Goal: Information Seeking & Learning: Learn about a topic

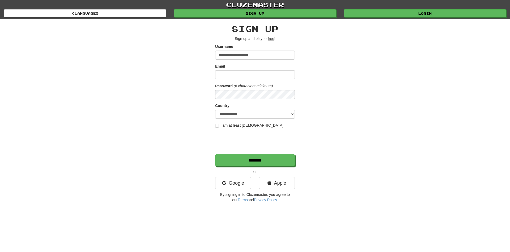
type input "**********"
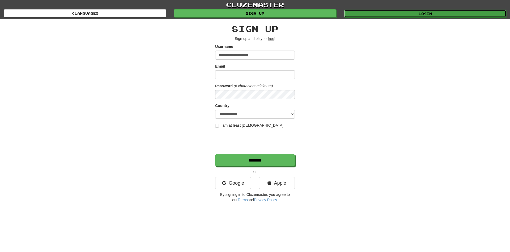
click at [434, 14] on link "Login" at bounding box center [425, 14] width 162 height 8
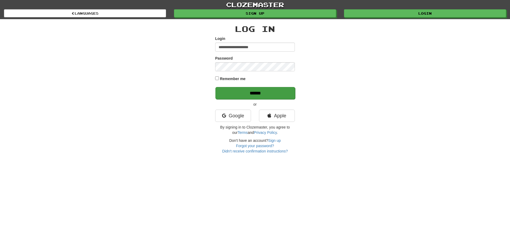
type input "**********"
click at [246, 89] on input "******" at bounding box center [255, 93] width 80 height 12
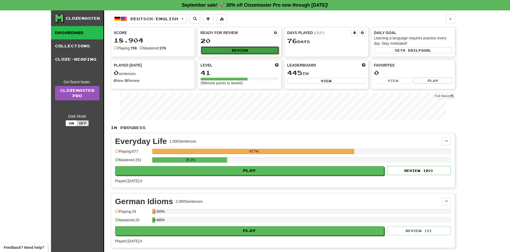
click at [255, 52] on button "Review" at bounding box center [240, 50] width 78 height 8
select select "**"
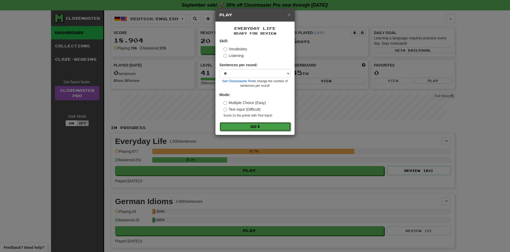
click at [254, 126] on button "Go" at bounding box center [255, 126] width 71 height 9
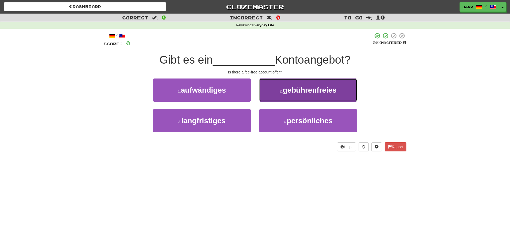
click at [326, 90] on span "gebührenfreies" at bounding box center [310, 90] width 54 height 8
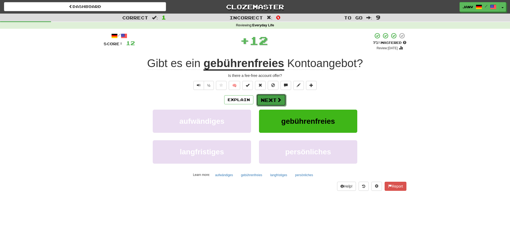
click at [276, 100] on button "Next" at bounding box center [271, 100] width 30 height 12
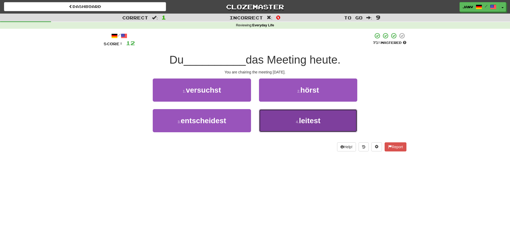
click at [316, 124] on span "leitest" at bounding box center [310, 120] width 22 height 8
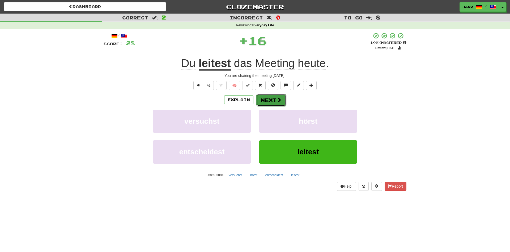
click at [270, 98] on button "Next" at bounding box center [271, 100] width 30 height 12
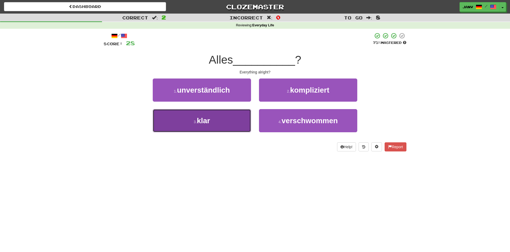
click at [214, 123] on button "3 . klar" at bounding box center [202, 120] width 98 height 23
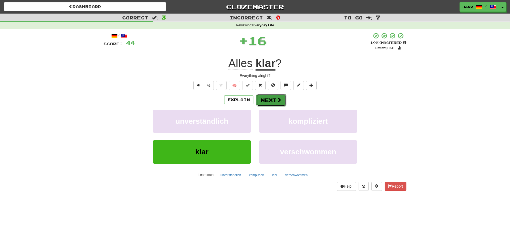
click at [272, 98] on button "Next" at bounding box center [271, 100] width 30 height 12
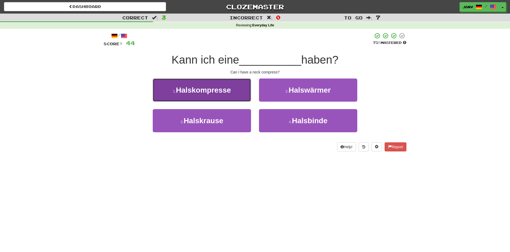
click at [195, 95] on button "1 . Halskompresse" at bounding box center [202, 89] width 98 height 23
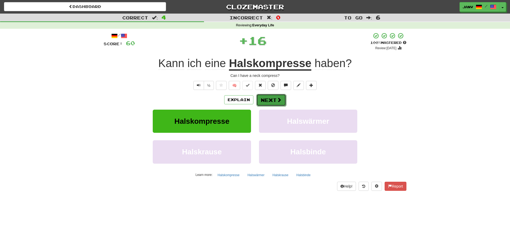
click at [272, 98] on button "Next" at bounding box center [271, 100] width 30 height 12
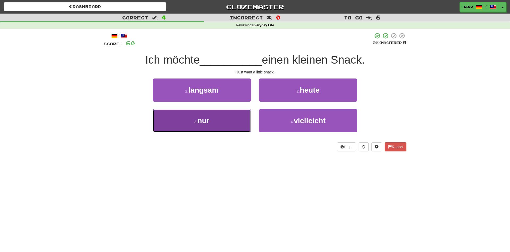
click at [205, 122] on span "nur" at bounding box center [203, 120] width 12 height 8
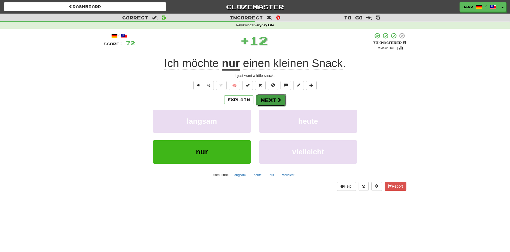
click at [279, 98] on span at bounding box center [279, 99] width 5 height 5
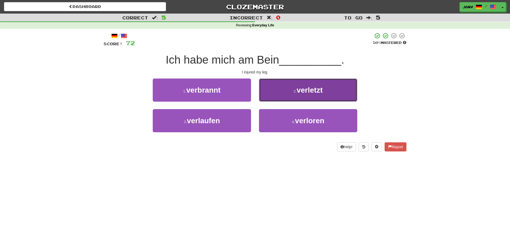
click at [315, 96] on button "2 . verletzt" at bounding box center [308, 89] width 98 height 23
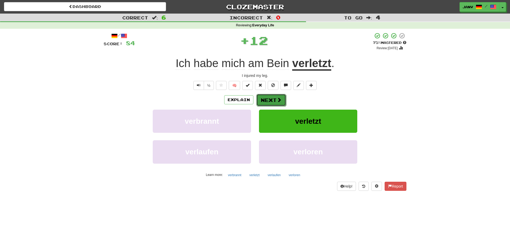
click at [267, 97] on button "Next" at bounding box center [271, 100] width 30 height 12
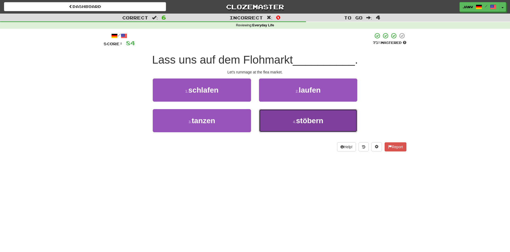
click at [325, 120] on button "4 . stöbern" at bounding box center [308, 120] width 98 height 23
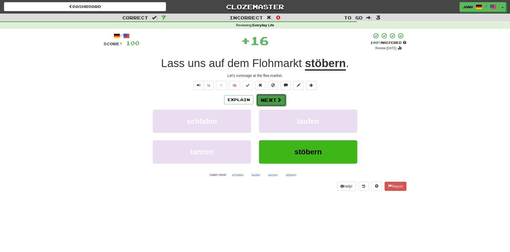
click at [269, 99] on button "Next" at bounding box center [271, 100] width 30 height 12
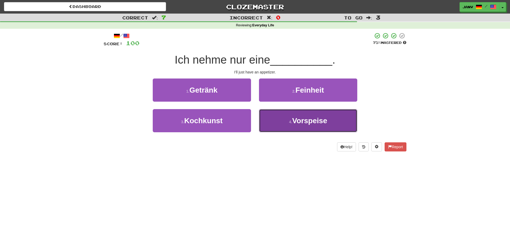
click at [323, 124] on span "Vorspeise" at bounding box center [309, 120] width 35 height 8
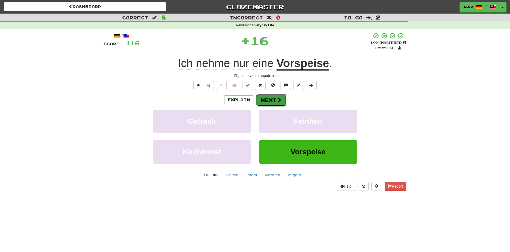
click at [276, 102] on button "Next" at bounding box center [271, 100] width 30 height 12
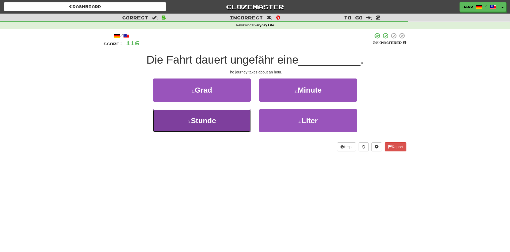
click at [200, 121] on span "Stunde" at bounding box center [203, 120] width 25 height 8
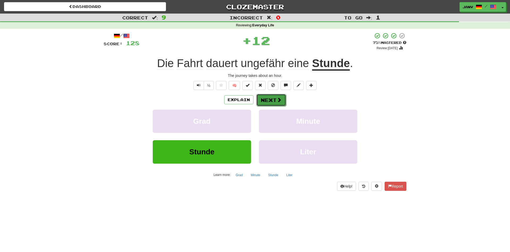
click at [279, 101] on span at bounding box center [279, 99] width 5 height 5
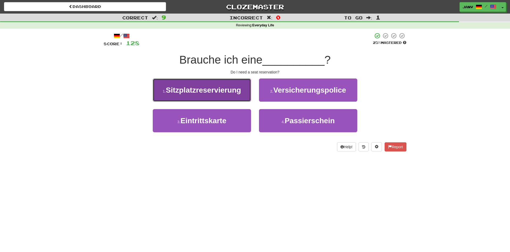
click at [211, 96] on button "1 . Sitzplatzreservierung" at bounding box center [202, 89] width 98 height 23
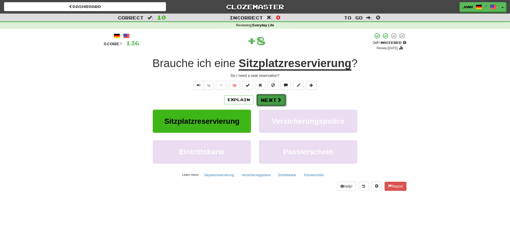
click at [276, 98] on button "Next" at bounding box center [271, 100] width 30 height 12
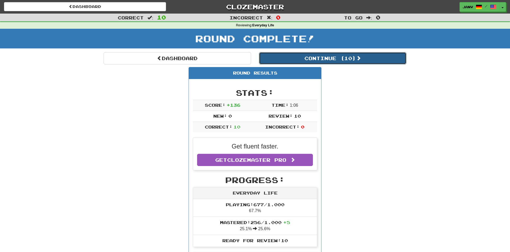
click at [327, 59] on button "Continue ( 10 )" at bounding box center [332, 58] width 147 height 12
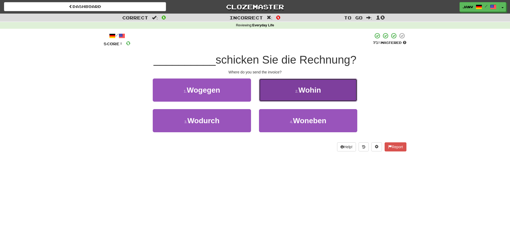
click at [328, 94] on button "2 . Wohin" at bounding box center [308, 89] width 98 height 23
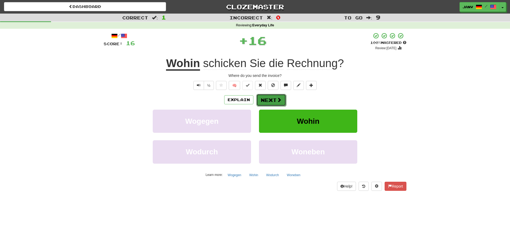
click at [266, 104] on button "Next" at bounding box center [271, 100] width 30 height 12
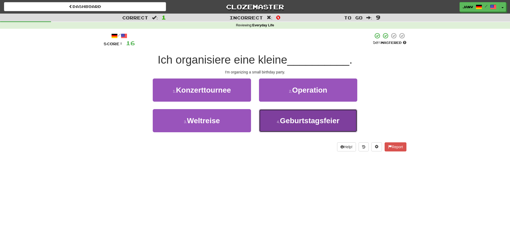
click at [329, 123] on span "Geburtstagsfeier" at bounding box center [309, 120] width 59 height 8
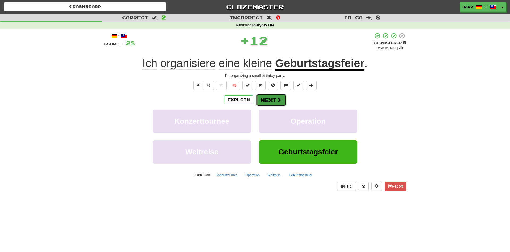
click at [274, 101] on button "Next" at bounding box center [271, 100] width 30 height 12
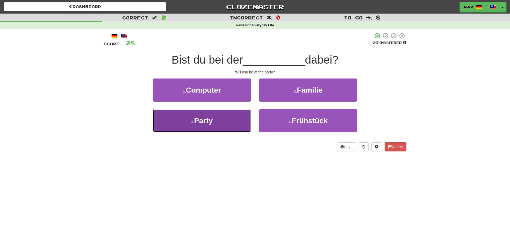
click at [227, 120] on button "3 . Party" at bounding box center [202, 120] width 98 height 23
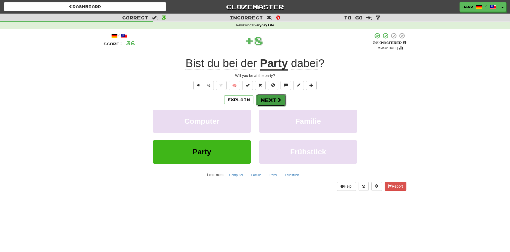
click at [275, 99] on button "Next" at bounding box center [271, 100] width 30 height 12
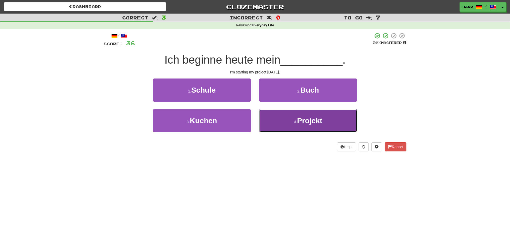
click at [307, 127] on button "4 . Projekt" at bounding box center [308, 120] width 98 height 23
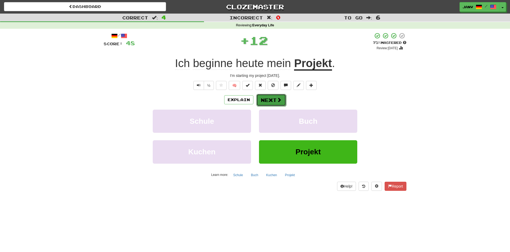
click at [272, 101] on button "Next" at bounding box center [271, 100] width 30 height 12
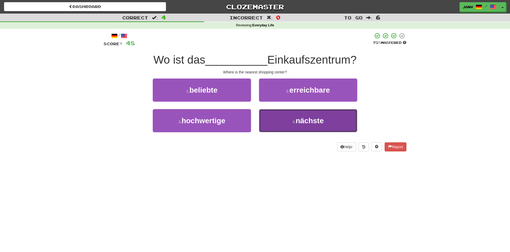
click at [308, 125] on span "nächste" at bounding box center [310, 120] width 28 height 8
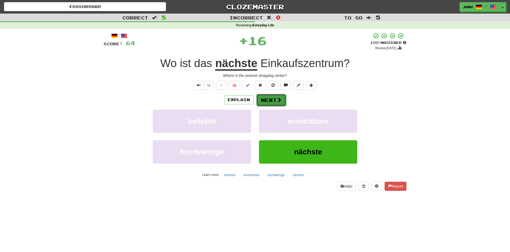
click at [280, 102] on span at bounding box center [279, 99] width 5 height 5
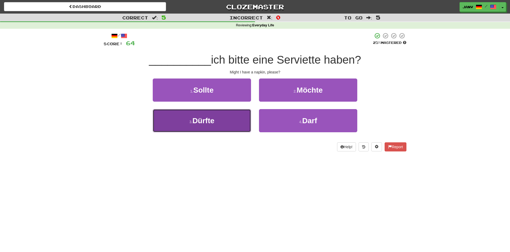
click at [215, 119] on button "3 . Dürfte" at bounding box center [202, 120] width 98 height 23
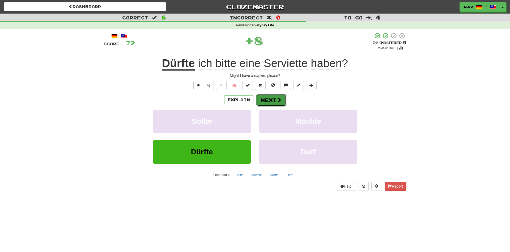
click at [273, 102] on button "Next" at bounding box center [271, 100] width 30 height 12
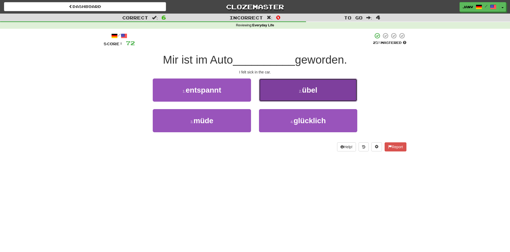
click at [320, 97] on button "2 . übel" at bounding box center [308, 89] width 98 height 23
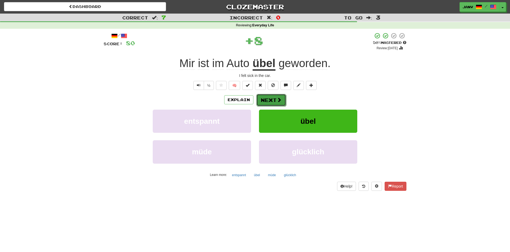
click at [275, 99] on button "Next" at bounding box center [271, 100] width 30 height 12
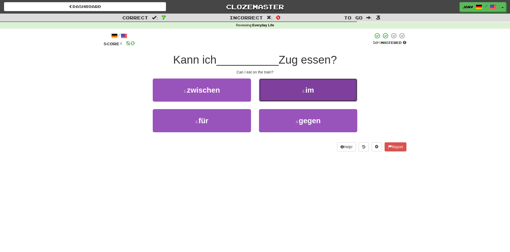
click at [311, 94] on span "im" at bounding box center [309, 90] width 9 height 8
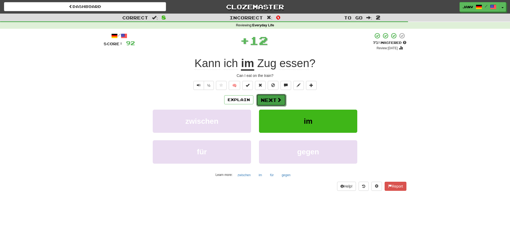
click at [273, 101] on button "Next" at bounding box center [271, 100] width 30 height 12
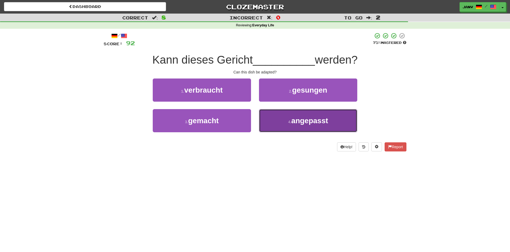
click at [309, 121] on span "angepasst" at bounding box center [309, 120] width 37 height 8
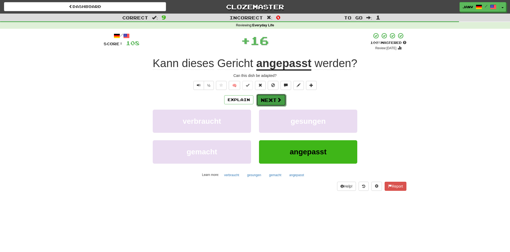
click at [274, 98] on button "Next" at bounding box center [271, 100] width 30 height 12
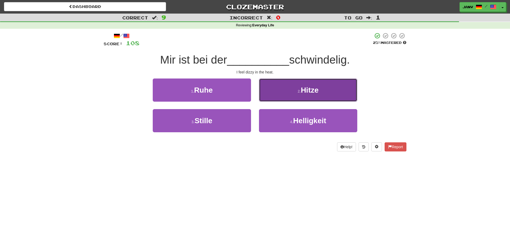
click at [310, 94] on button "2 . Hitze" at bounding box center [308, 89] width 98 height 23
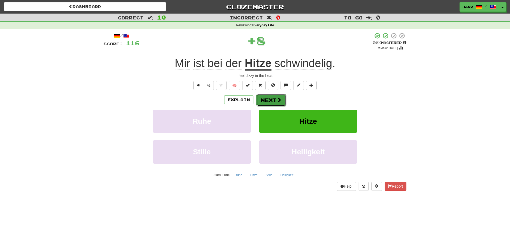
click at [267, 101] on button "Next" at bounding box center [271, 100] width 30 height 12
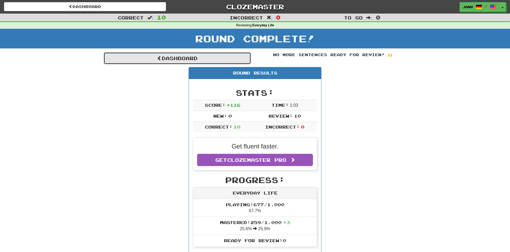
click at [180, 62] on link "Dashboard" at bounding box center [177, 58] width 147 height 12
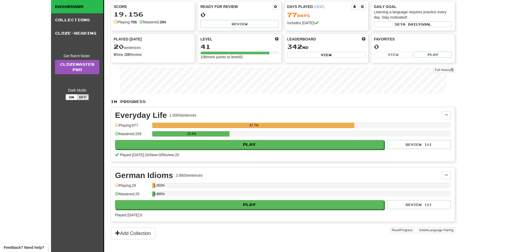
scroll to position [54, 0]
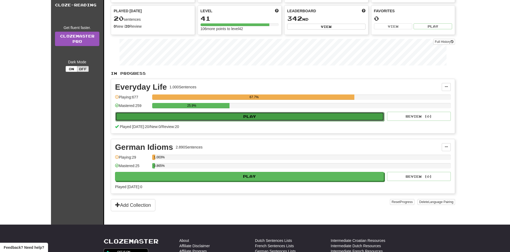
click at [237, 115] on button "Play" at bounding box center [249, 116] width 269 height 9
select select "**"
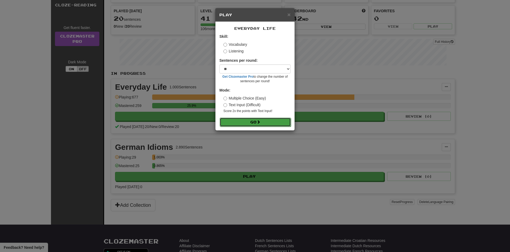
click at [257, 123] on button "Go" at bounding box center [255, 121] width 71 height 9
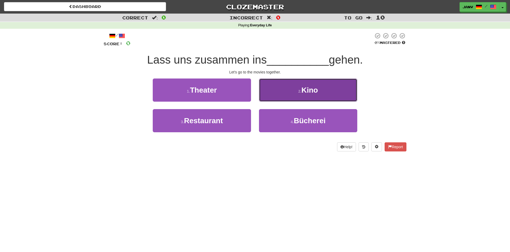
click at [335, 86] on button "2 . Kino" at bounding box center [308, 89] width 98 height 23
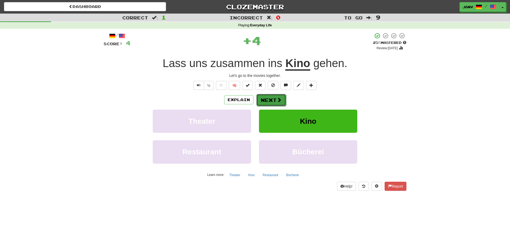
click at [279, 99] on span at bounding box center [279, 99] width 5 height 5
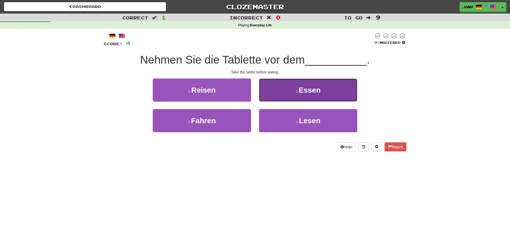
click at [303, 85] on button "2 . Essen" at bounding box center [308, 89] width 98 height 23
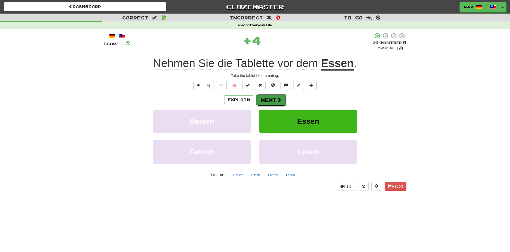
click at [273, 100] on button "Next" at bounding box center [271, 100] width 30 height 12
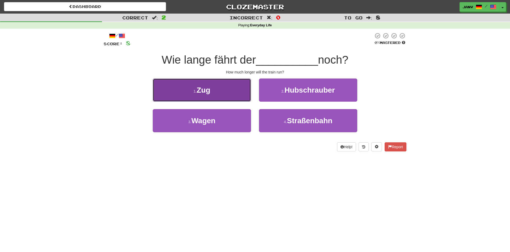
click at [213, 94] on button "1 . Zug" at bounding box center [202, 89] width 98 height 23
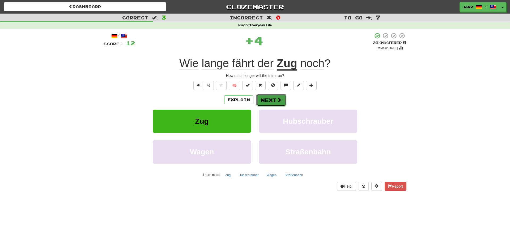
click at [278, 100] on span at bounding box center [279, 99] width 5 height 5
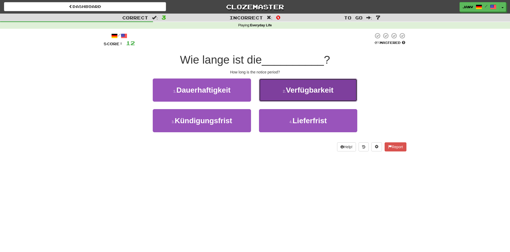
click at [325, 91] on span "Verfügbarkeit" at bounding box center [310, 90] width 48 height 8
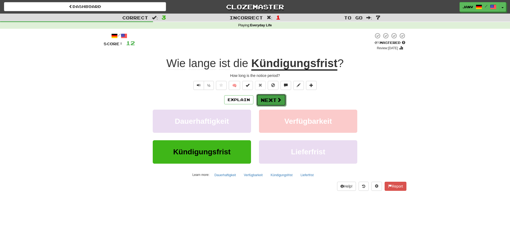
click at [279, 100] on span at bounding box center [279, 99] width 5 height 5
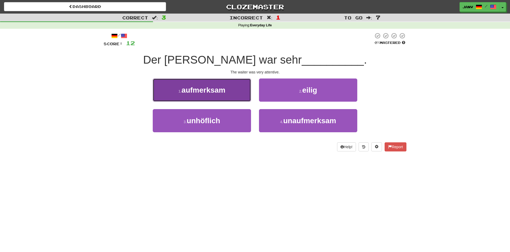
click at [221, 90] on span "aufmerksam" at bounding box center [203, 90] width 44 height 8
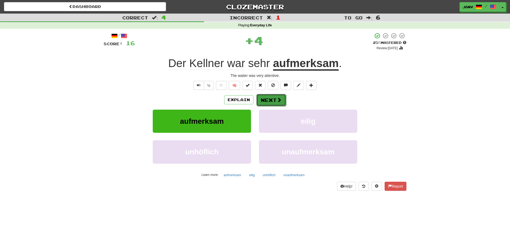
click at [277, 103] on button "Next" at bounding box center [271, 100] width 30 height 12
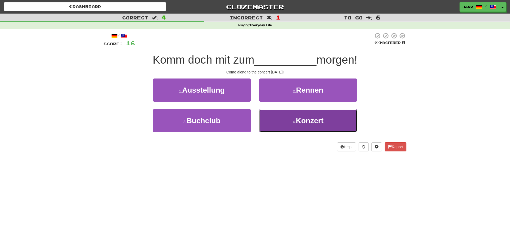
click at [308, 127] on button "4 . Konzert" at bounding box center [308, 120] width 98 height 23
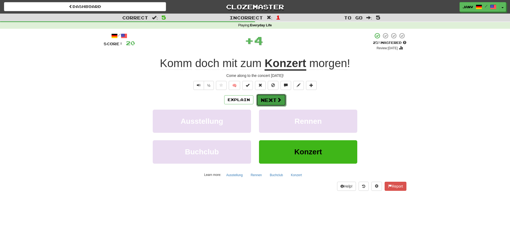
click at [280, 103] on button "Next" at bounding box center [271, 100] width 30 height 12
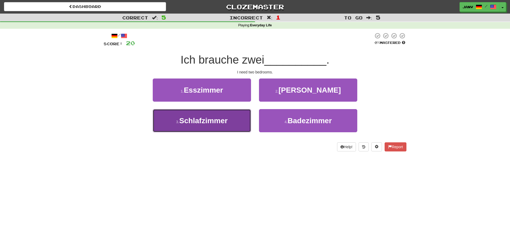
click at [206, 123] on span "Schlafzimmer" at bounding box center [203, 120] width 48 height 8
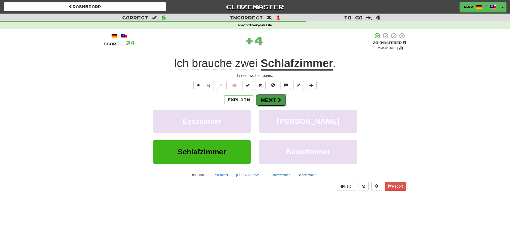
click at [277, 98] on span at bounding box center [279, 99] width 5 height 5
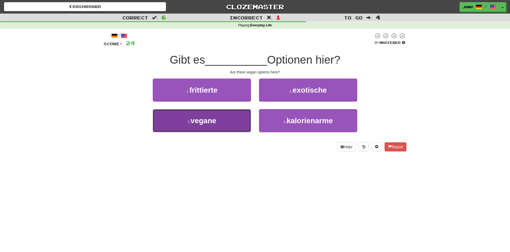
click at [226, 116] on button "3 . vegane" at bounding box center [202, 120] width 98 height 23
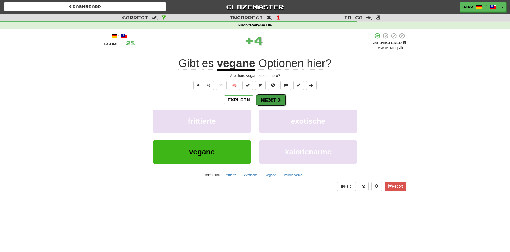
click at [268, 98] on button "Next" at bounding box center [271, 100] width 30 height 12
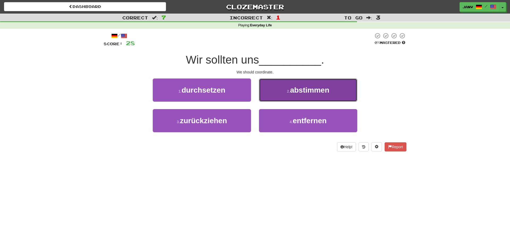
click at [317, 91] on span "abstimmen" at bounding box center [309, 90] width 39 height 8
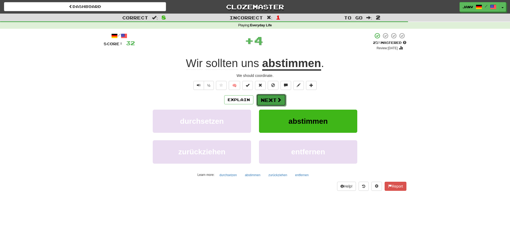
click at [274, 101] on button "Next" at bounding box center [271, 100] width 30 height 12
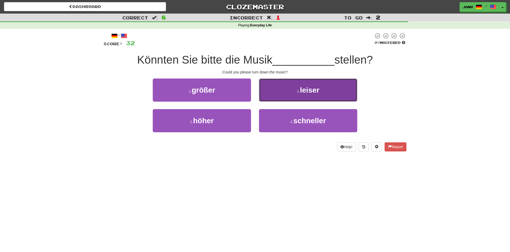
click at [298, 94] on button "2 . leiser" at bounding box center [308, 89] width 98 height 23
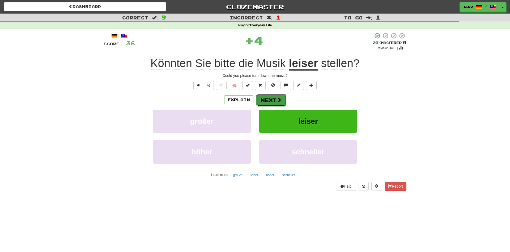
click at [268, 103] on button "Next" at bounding box center [271, 100] width 30 height 12
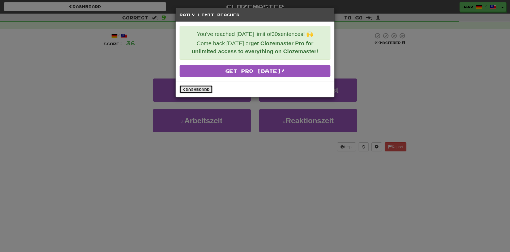
click at [199, 88] on link "Dashboard" at bounding box center [196, 89] width 33 height 8
